Goal: Information Seeking & Learning: Learn about a topic

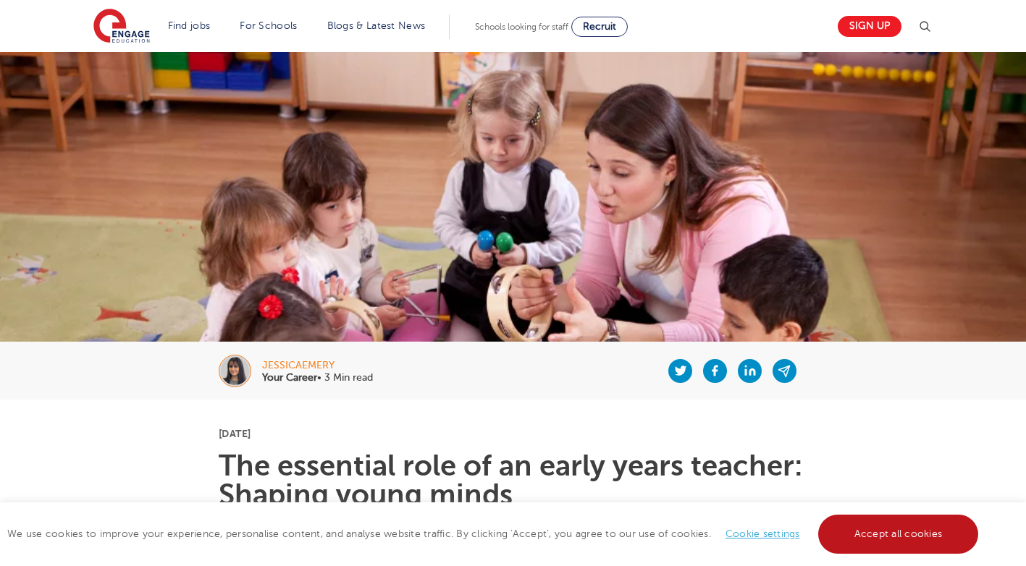
scroll to position [290, 0]
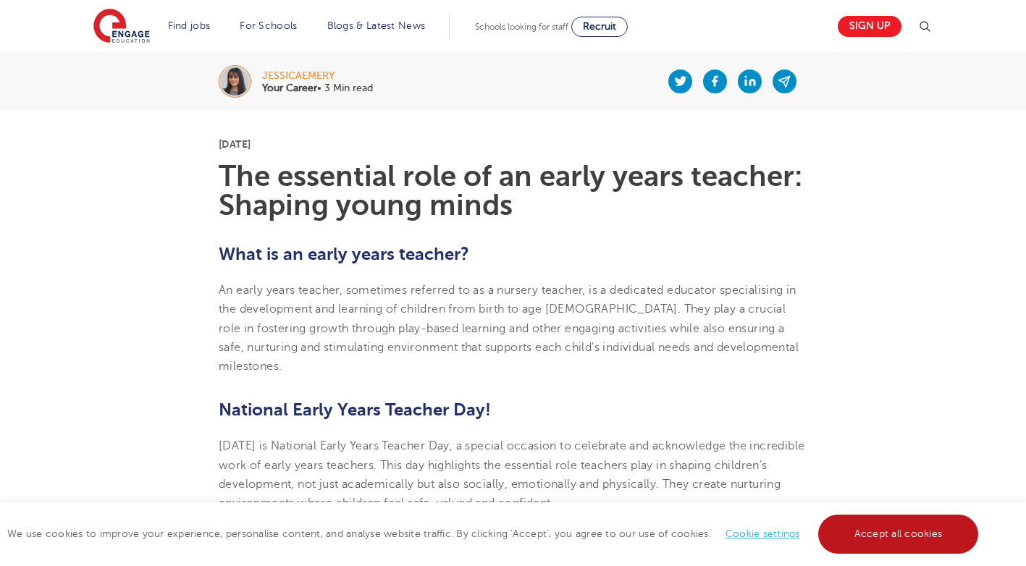
click at [923, 529] on link "Accept all cookies" at bounding box center [898, 534] width 161 height 39
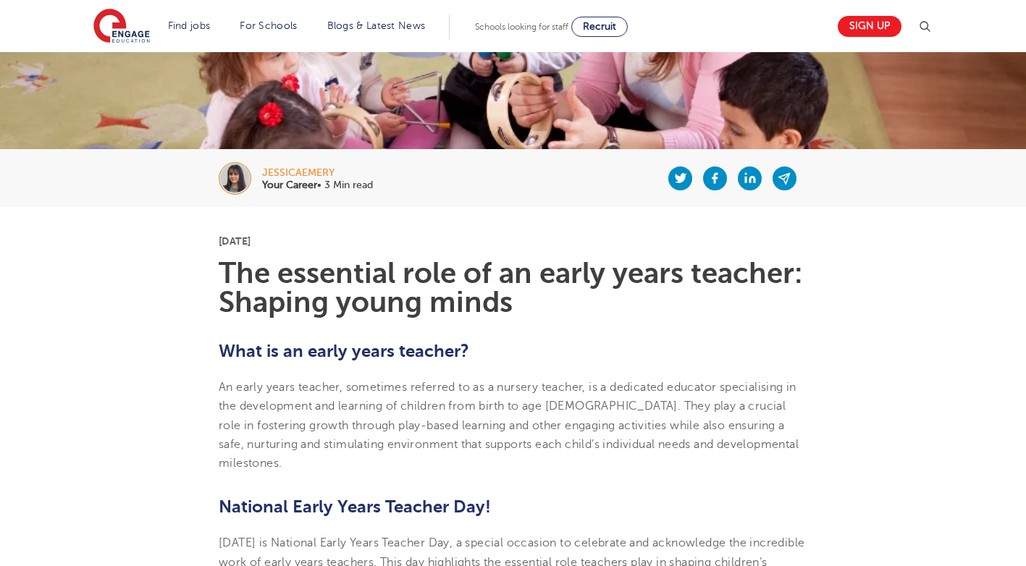
scroll to position [217, 0]
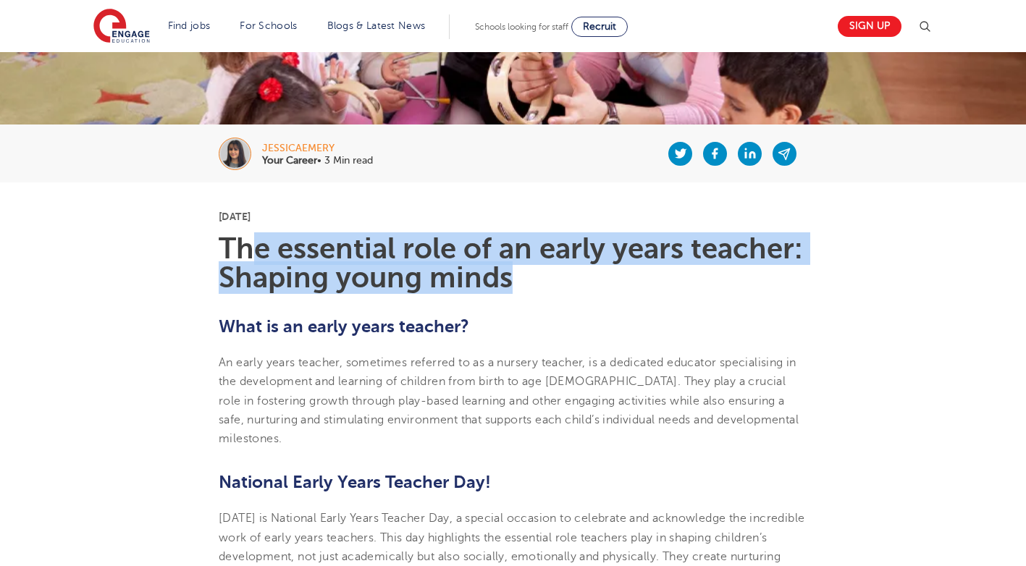
copy h1 "e essential role of an early years teacher: Shaping young minds"
copy h1 "The essential role of an early years teacher: Shaping young minds"
drag, startPoint x: 521, startPoint y: 285, endPoint x: 186, endPoint y: 248, distance: 336.6
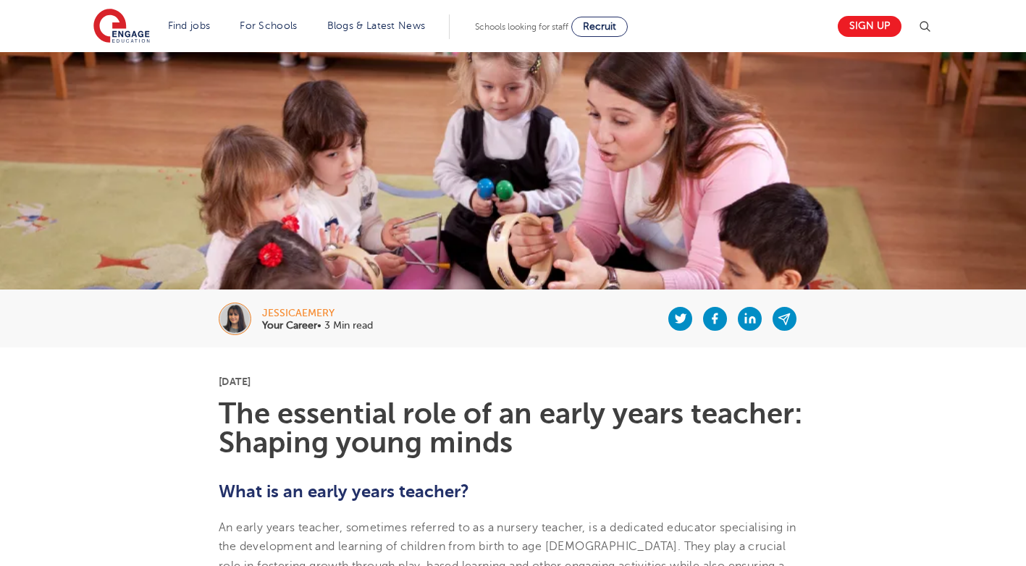
scroll to position [0, 0]
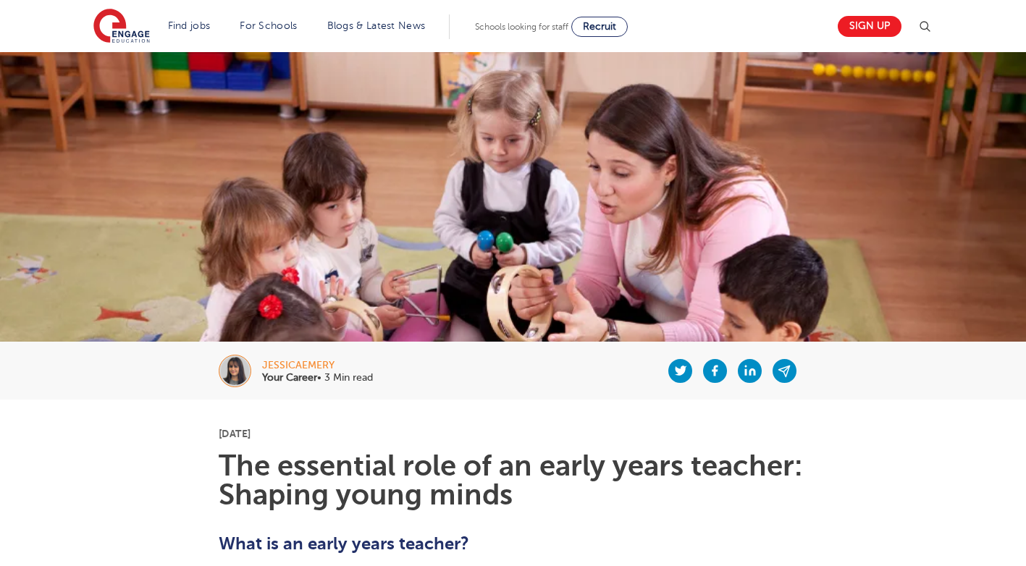
drag, startPoint x: 954, startPoint y: 490, endPoint x: 952, endPoint y: 478, distance: 12.4
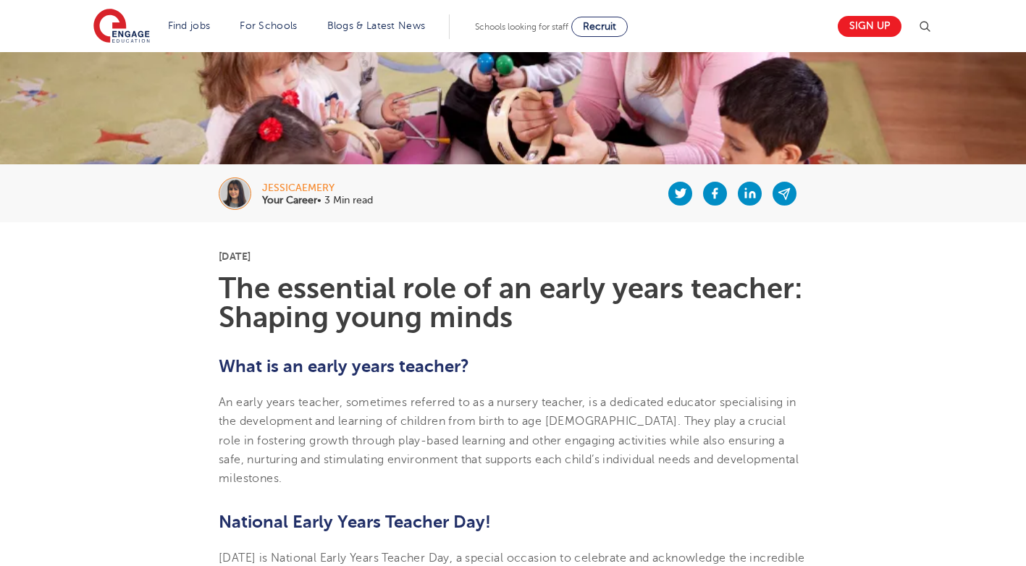
scroll to position [290, 0]
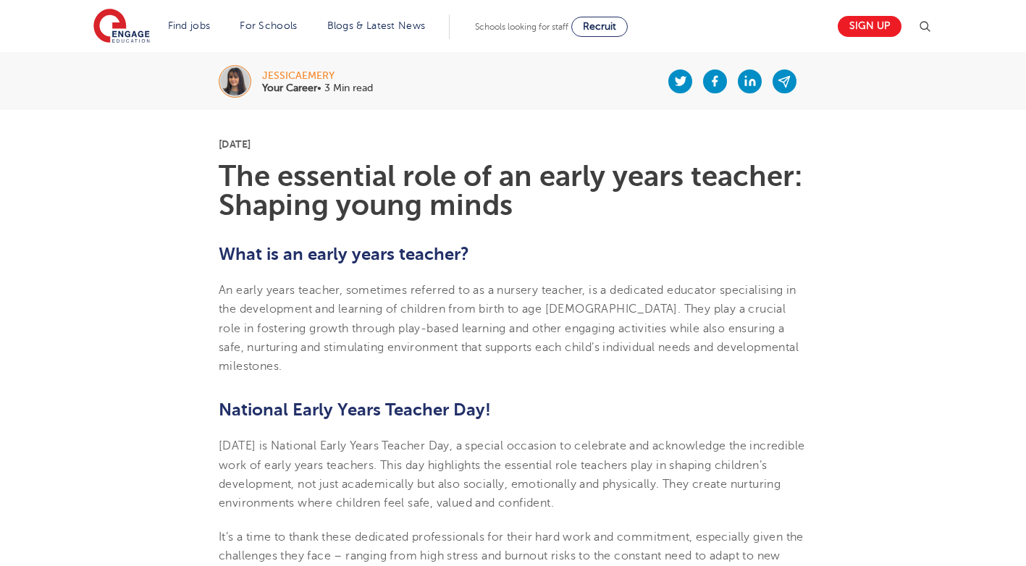
drag, startPoint x: 25, startPoint y: 311, endPoint x: 30, endPoint y: 319, distance: 8.8
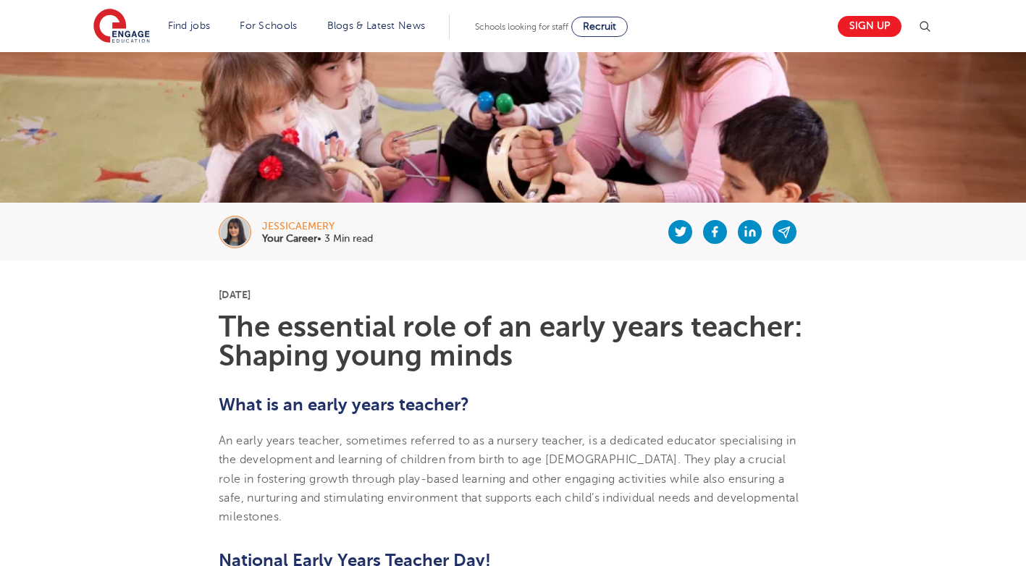
scroll to position [0, 0]
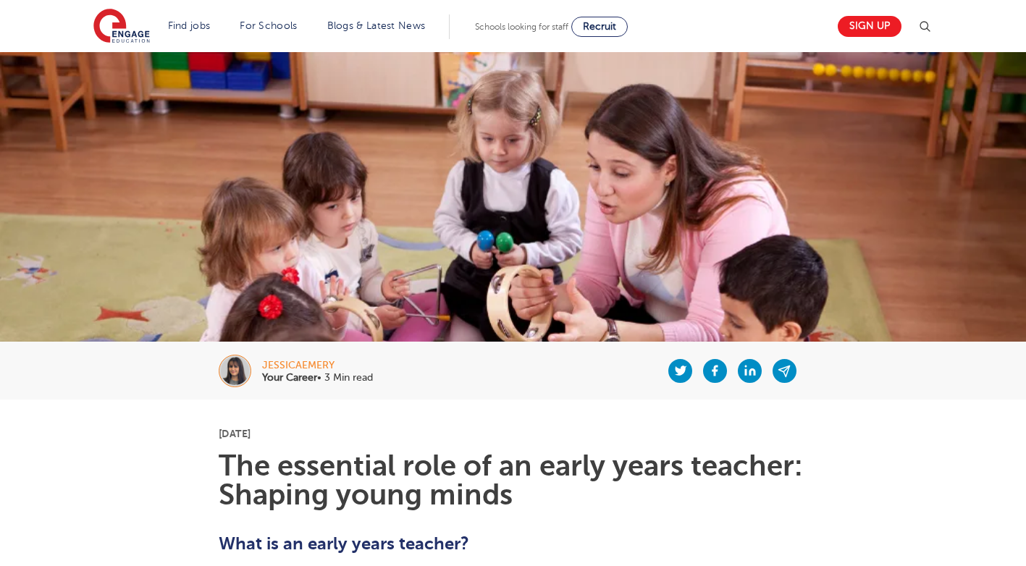
drag, startPoint x: 262, startPoint y: 354, endPoint x: 356, endPoint y: 357, distance: 94.2
click at [356, 357] on div "jessicaemery Your Career • 3 Min read" at bounding box center [513, 371] width 879 height 58
drag, startPoint x: 356, startPoint y: 357, endPoint x: 351, endPoint y: 375, distance: 19.0
click at [356, 361] on div "jessicaemery" at bounding box center [317, 366] width 111 height 10
click at [320, 366] on div "jessicaemery" at bounding box center [317, 366] width 111 height 10
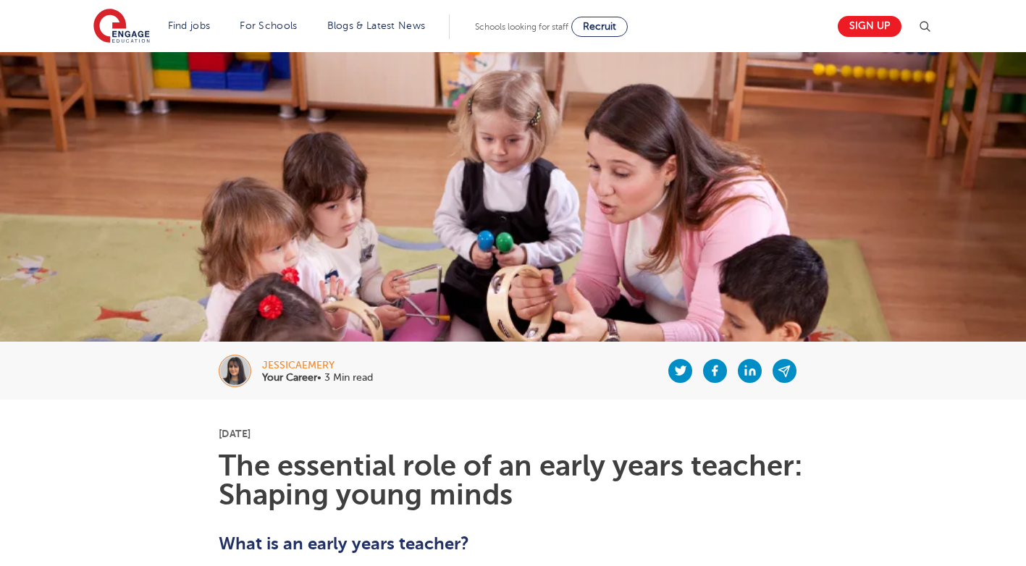
click at [234, 374] on img at bounding box center [235, 371] width 33 height 33
copy div "jessicaemery"
drag, startPoint x: 340, startPoint y: 364, endPoint x: 264, endPoint y: 356, distance: 75.8
click at [264, 356] on div "jessicaemery Your Career • 3 Min read" at bounding box center [513, 371] width 879 height 58
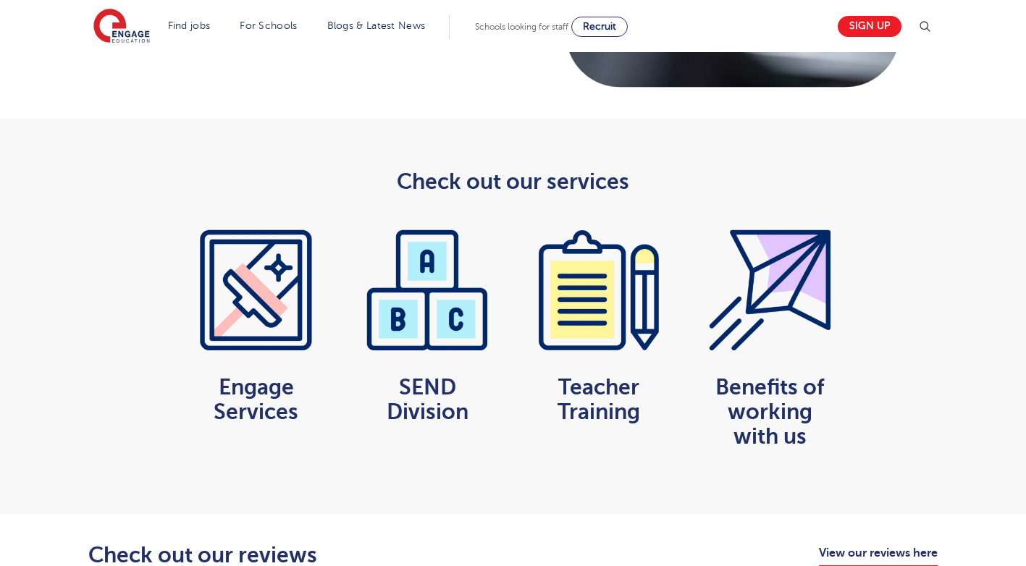
scroll to position [1448, 0]
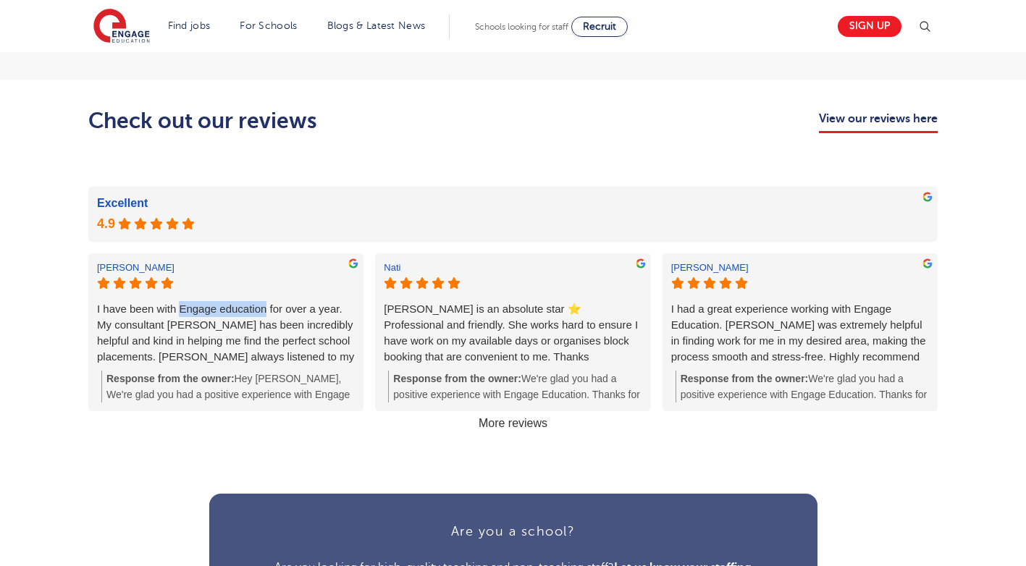
copy div "Engage education"
drag, startPoint x: 181, startPoint y: 286, endPoint x: 268, endPoint y: 286, distance: 86.9
click at [268, 301] on div "I have been with Engage education for over a year. My consultant [PERSON_NAME] …" at bounding box center [226, 333] width 258 height 64
